Goal: Go to known website: Go to known website

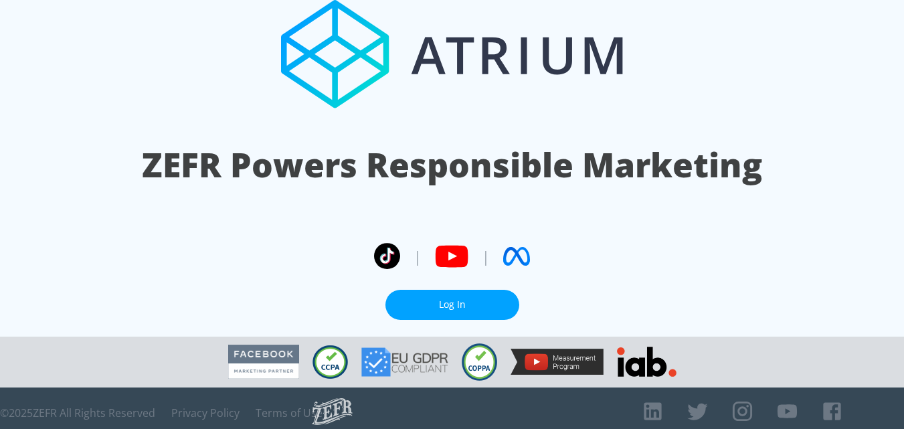
click at [456, 300] on link "Log In" at bounding box center [452, 305] width 134 height 30
click at [470, 309] on link "Log In" at bounding box center [452, 305] width 134 height 30
